Goal: Task Accomplishment & Management: Manage account settings

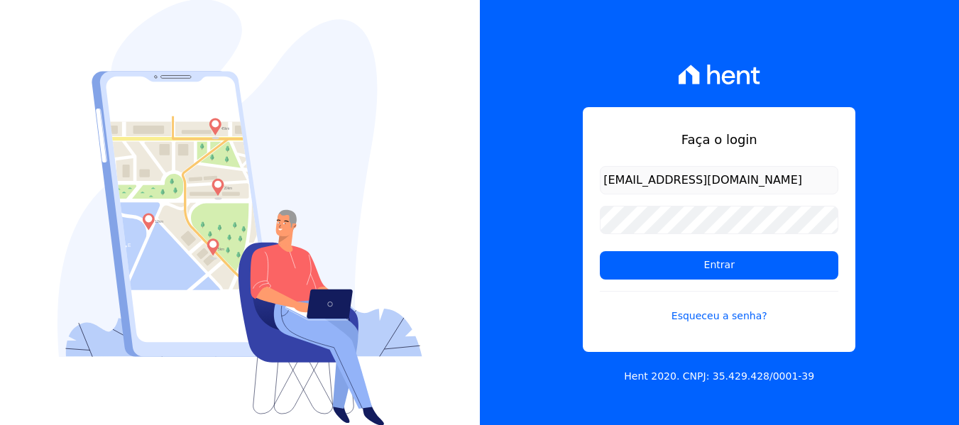
type input "[EMAIL_ADDRESS][DOMAIN_NAME]"
click at [740, 320] on link "Esqueceu a senha?" at bounding box center [719, 307] width 238 height 33
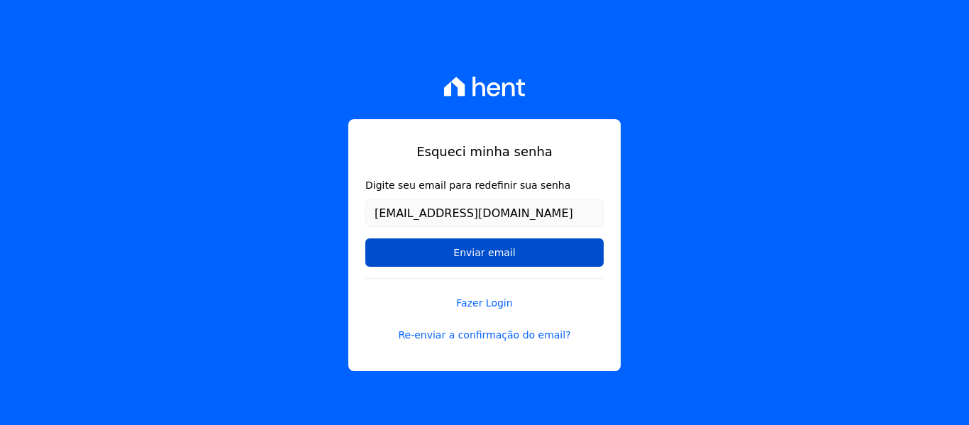
type input "[EMAIL_ADDRESS][DOMAIN_NAME]"
click at [512, 251] on input "Enviar email" at bounding box center [485, 252] width 238 height 28
click at [486, 249] on input "Enviar email" at bounding box center [485, 252] width 238 height 28
click at [473, 252] on input "Enviar email" at bounding box center [485, 252] width 238 height 28
